Goal: Information Seeking & Learning: Learn about a topic

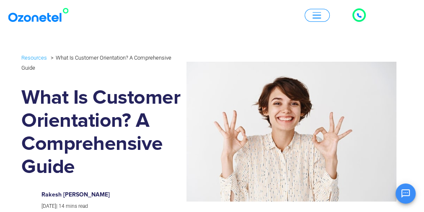
drag, startPoint x: 105, startPoint y: 26, endPoint x: 80, endPoint y: 19, distance: 25.9
click at [80, 19] on div "Click to talk to us! Call in progress... 1 2 3 4 5 6 7 8 9 # 0 Products AI & CX…" at bounding box center [212, 14] width 424 height 19
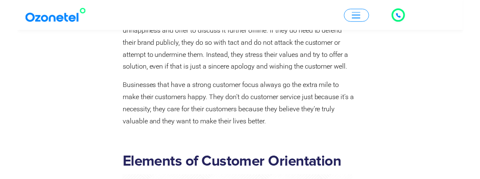
scroll to position [1841, 0]
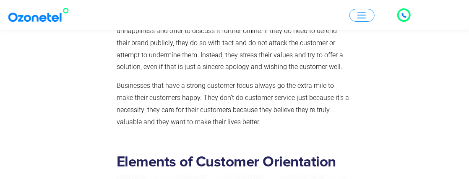
drag, startPoint x: 22, startPoint y: 72, endPoint x: -16, endPoint y: 100, distance: 46.5
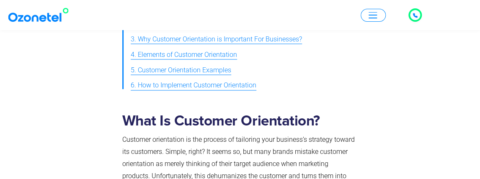
scroll to position [567, 0]
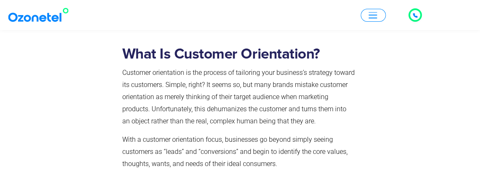
click at [384, 140] on div at bounding box center [394, 153] width 69 height 228
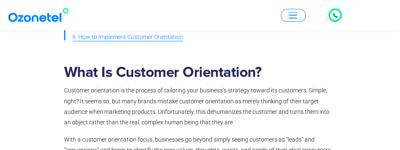
scroll to position [474, 0]
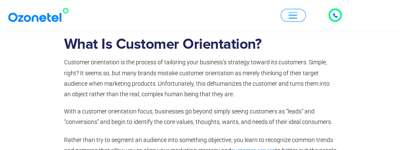
click at [75, 111] on p "With a customer orientation focus, businesses go beyond simply seeing customers…" at bounding box center [200, 116] width 273 height 21
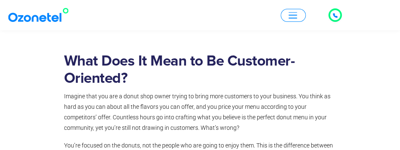
scroll to position [670, 0]
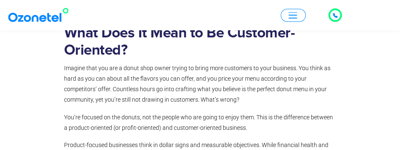
click at [317, 104] on p "Imagine that you are a donut shop owner trying to bring more customers to your …" at bounding box center [200, 84] width 273 height 42
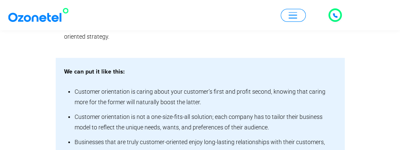
scroll to position [893, 0]
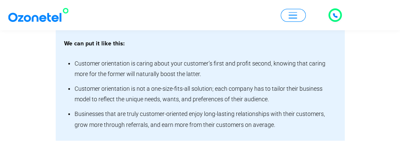
click at [312, 128] on li "Businesses that are truly customer-oriented enjoy long-lasting relationships wi…" at bounding box center [206, 118] width 262 height 25
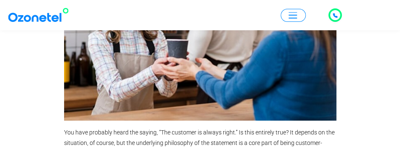
scroll to position [1285, 0]
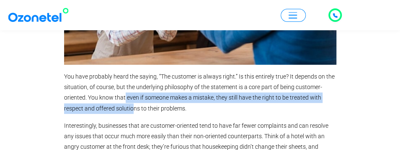
drag, startPoint x: 127, startPoint y: 98, endPoint x: 134, endPoint y: 115, distance: 18.6
click at [134, 114] on div "Why Customer Orientation is Important For Businesses? You have probably heard t…" at bounding box center [200, 81] width 273 height 475
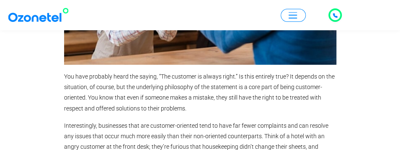
click at [52, 85] on div "Why Customer Orientation is Important For Businesses? You have probably heard t…" at bounding box center [200, 85] width 302 height 502
click at [62, 74] on div "Why Customer Orientation is Important For Businesses? You have probably heard t…" at bounding box center [200, 84] width 281 height 493
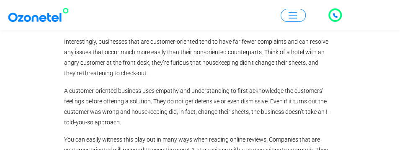
scroll to position [1397, 0]
